Goal: Book appointment/travel/reservation

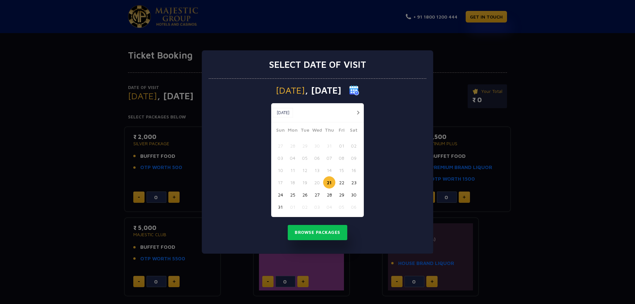
click at [358, 114] on button "button" at bounding box center [358, 112] width 8 height 8
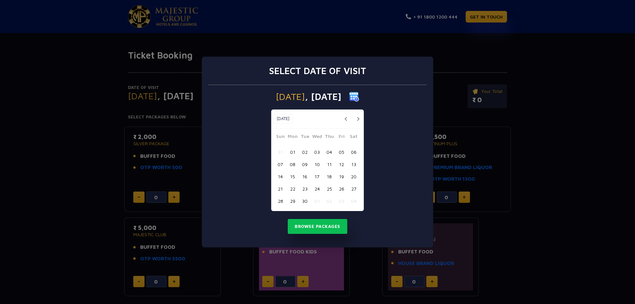
click at [358, 114] on div "[DATE] [DATE]" at bounding box center [317, 118] width 93 height 19
click at [357, 118] on button "button" at bounding box center [358, 119] width 8 height 8
click at [294, 188] on button "20" at bounding box center [292, 188] width 12 height 12
click at [316, 227] on button "Browse Packages" at bounding box center [318, 226] width 60 height 15
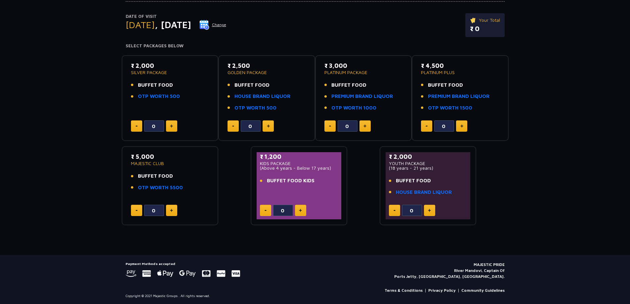
scroll to position [72, 0]
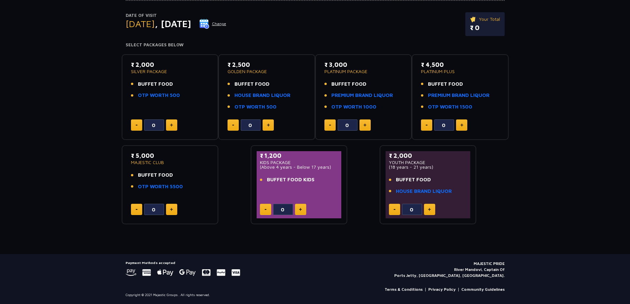
click at [169, 124] on button at bounding box center [171, 124] width 11 height 11
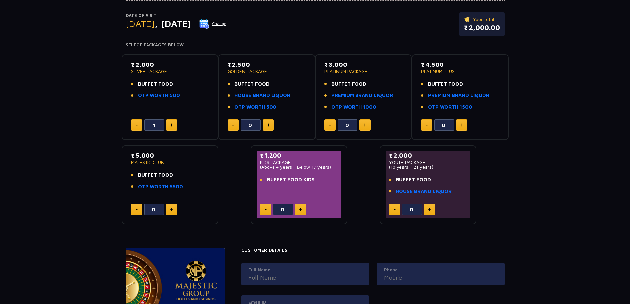
click at [170, 124] on button at bounding box center [171, 124] width 11 height 11
type input "2"
click at [301, 210] on img at bounding box center [300, 209] width 3 height 3
type input "1"
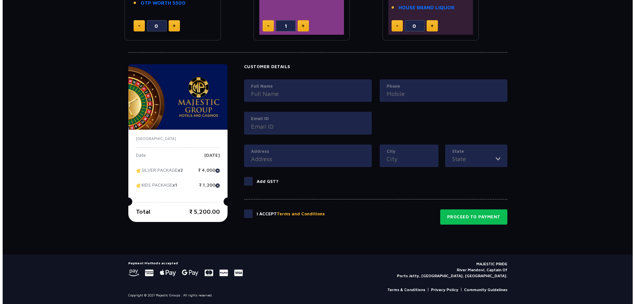
scroll to position [256, 0]
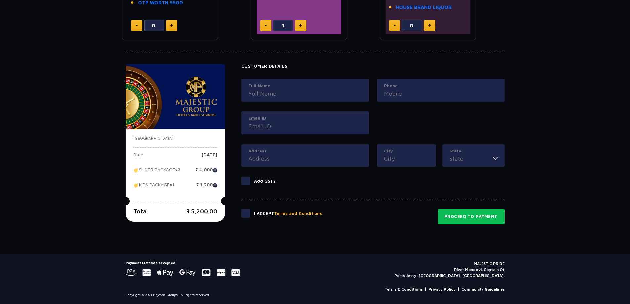
click at [299, 213] on button "Terms and Conditions" at bounding box center [298, 213] width 48 height 7
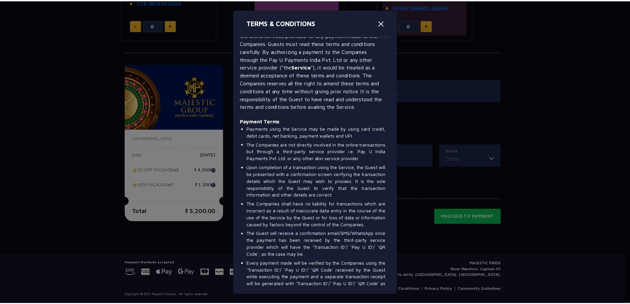
scroll to position [1124, 0]
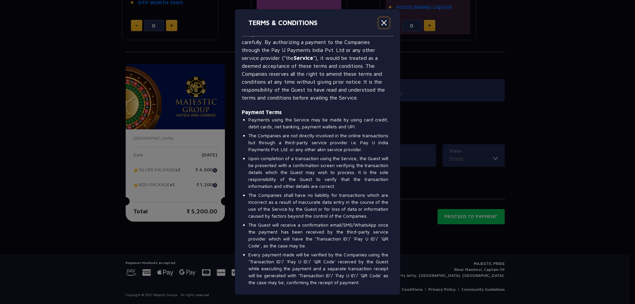
click at [384, 21] on button "Close" at bounding box center [384, 23] width 11 height 11
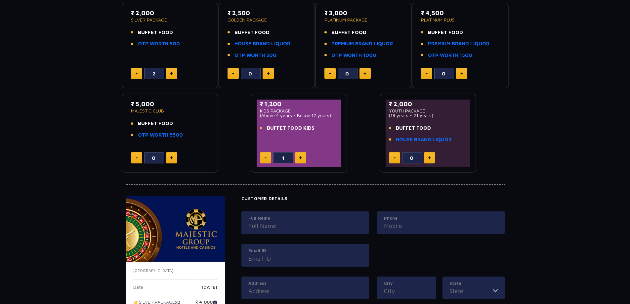
scroll to position [58, 0]
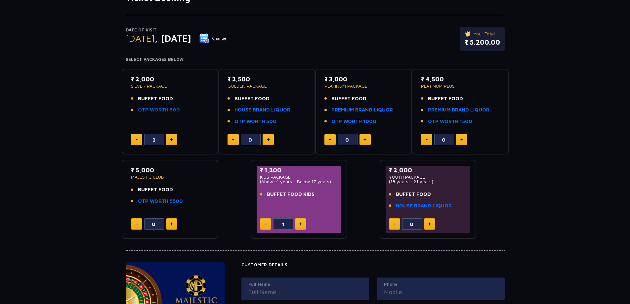
click at [150, 107] on link "OTP WORTH 500" at bounding box center [159, 110] width 42 height 8
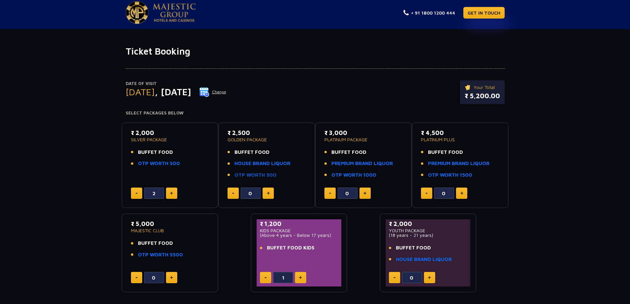
scroll to position [0, 0]
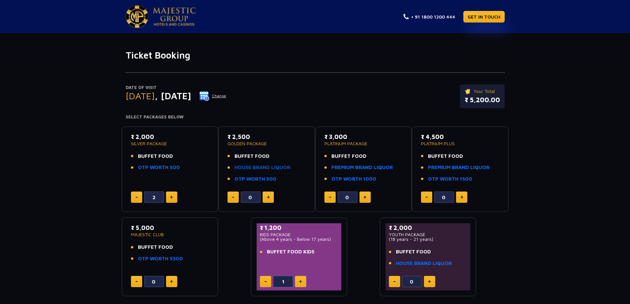
click at [263, 169] on link "HOUSE BRAND LIQUOR" at bounding box center [262, 168] width 56 height 8
